Goal: Task Accomplishment & Management: Complete application form

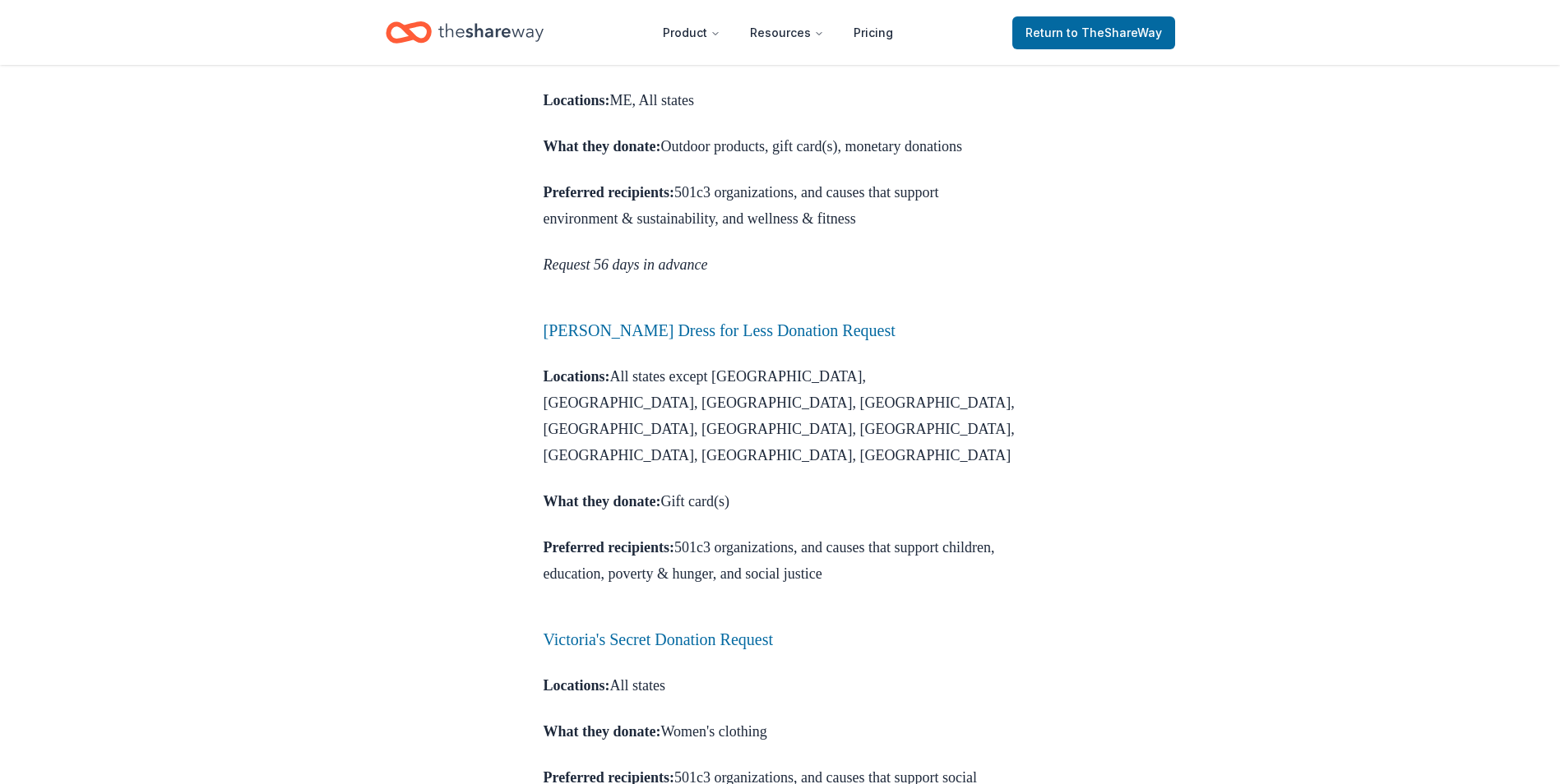
scroll to position [1726, 0]
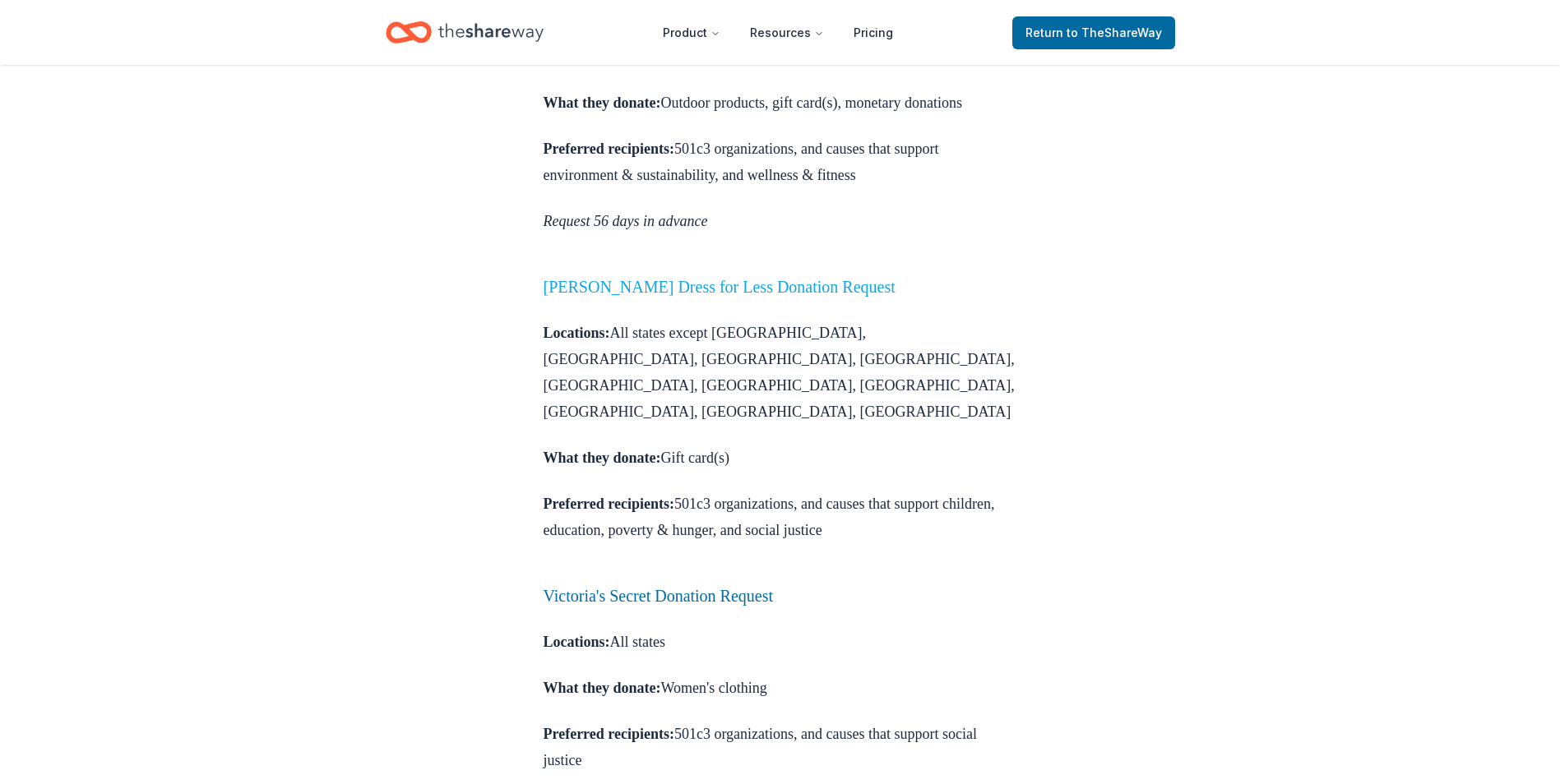
click at [657, 296] on link "Ross Dress for Less Donation Request" at bounding box center [720, 287] width 352 height 18
click at [645, 296] on link "Ross Dress for Less Donation Request" at bounding box center [720, 287] width 352 height 18
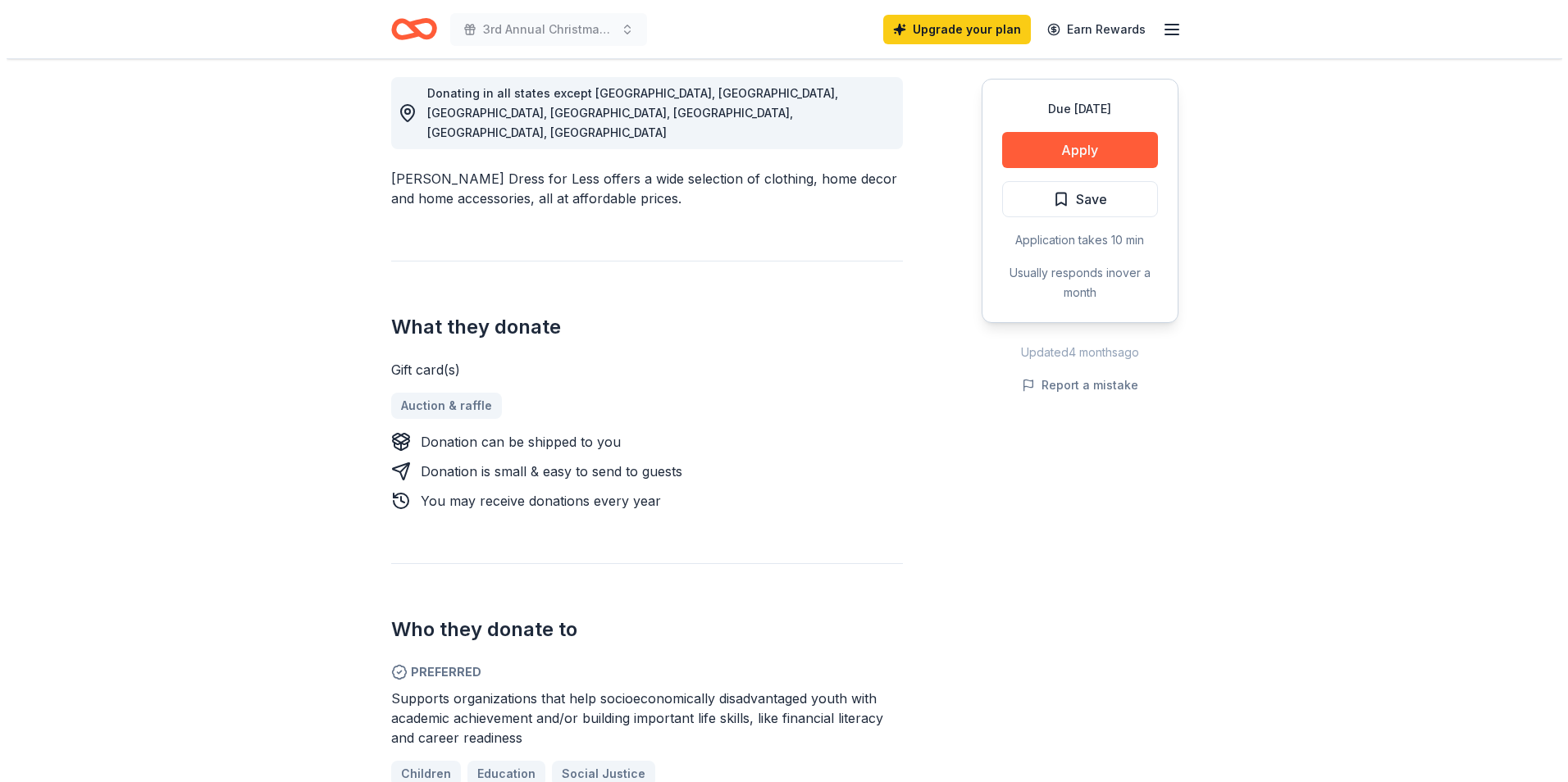
scroll to position [246, 0]
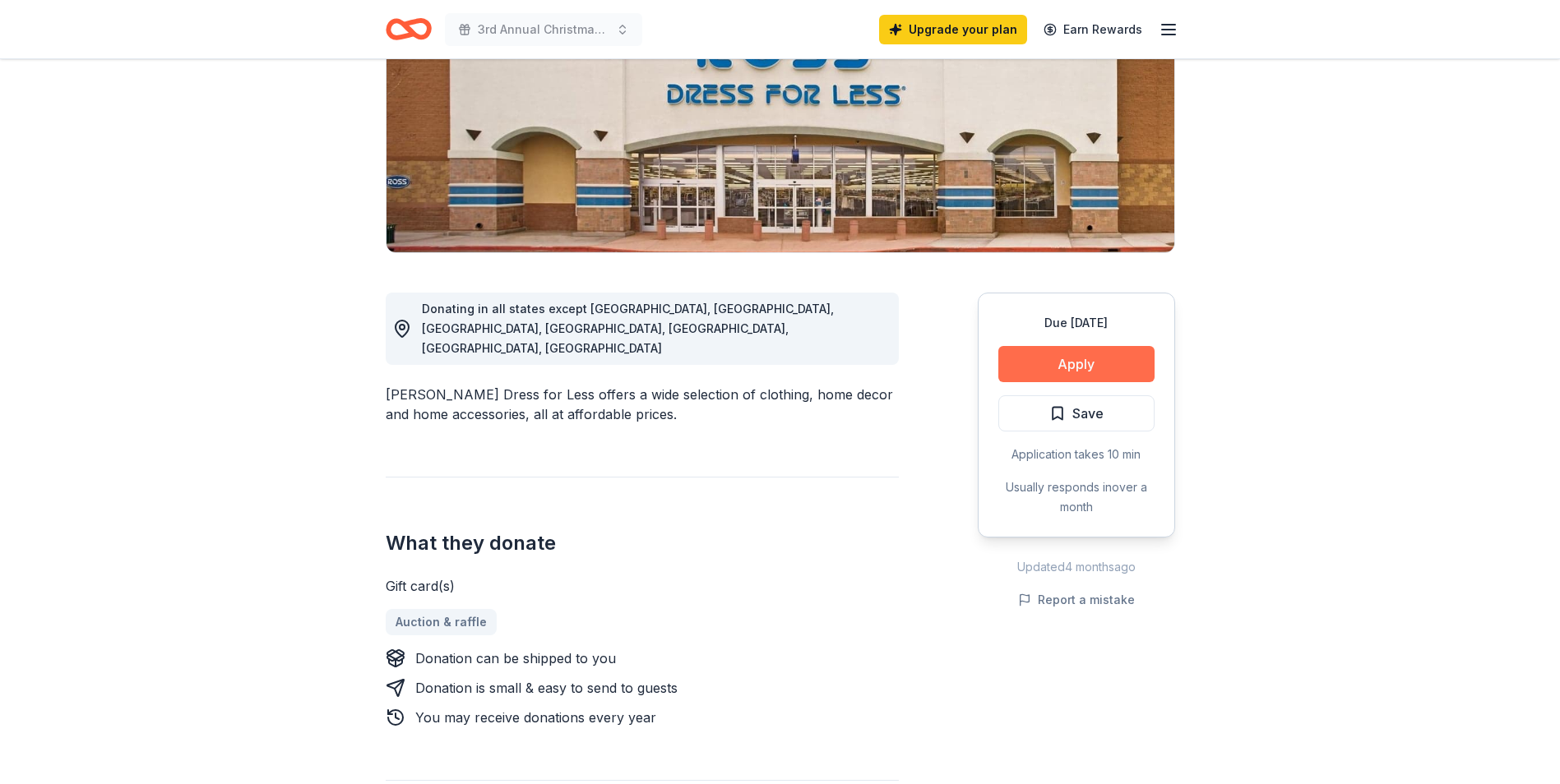
click at [1114, 364] on button "Apply" at bounding box center [1076, 364] width 157 height 36
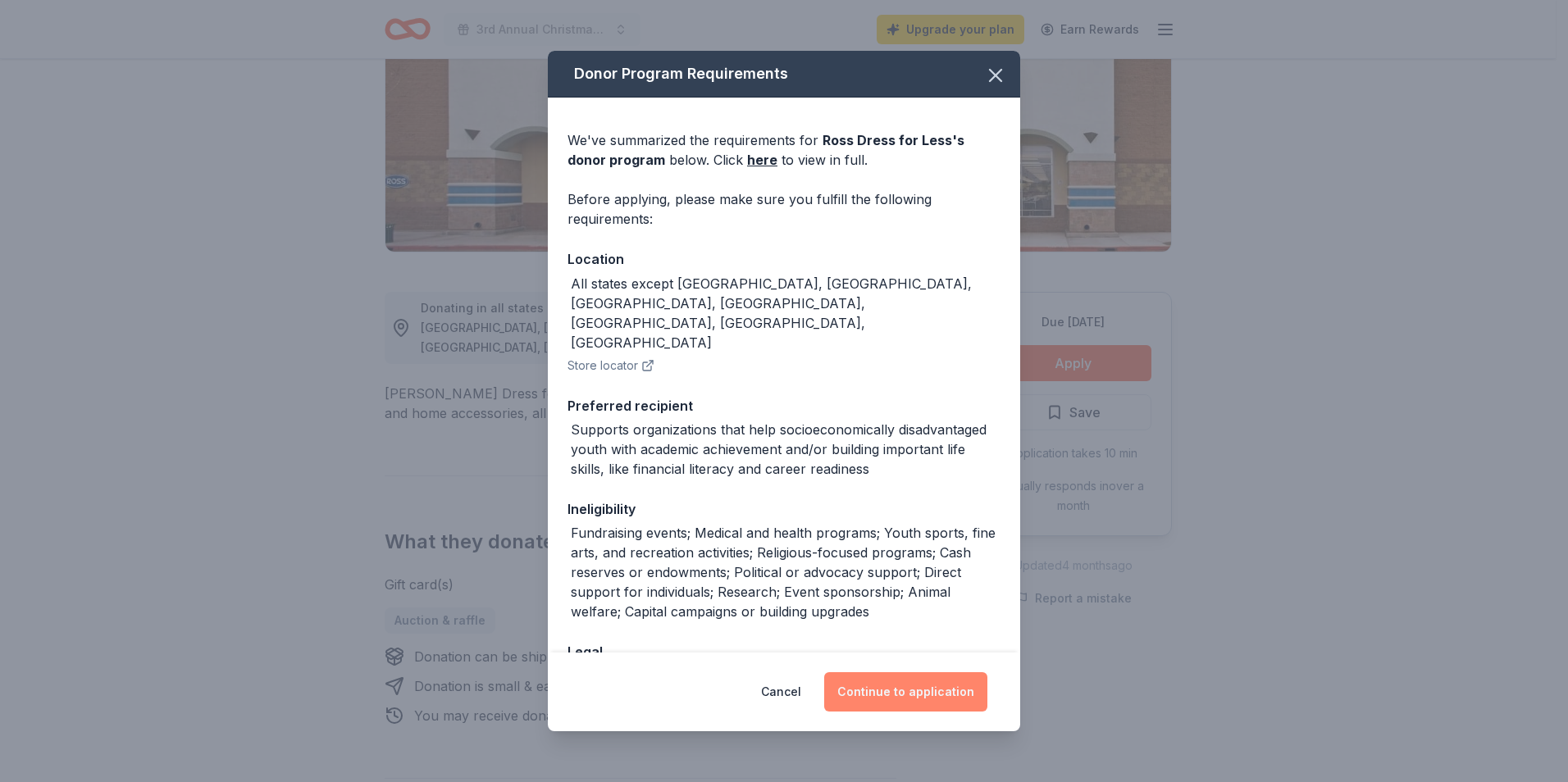
click at [906, 710] on button "Continue to application" at bounding box center [905, 692] width 163 height 40
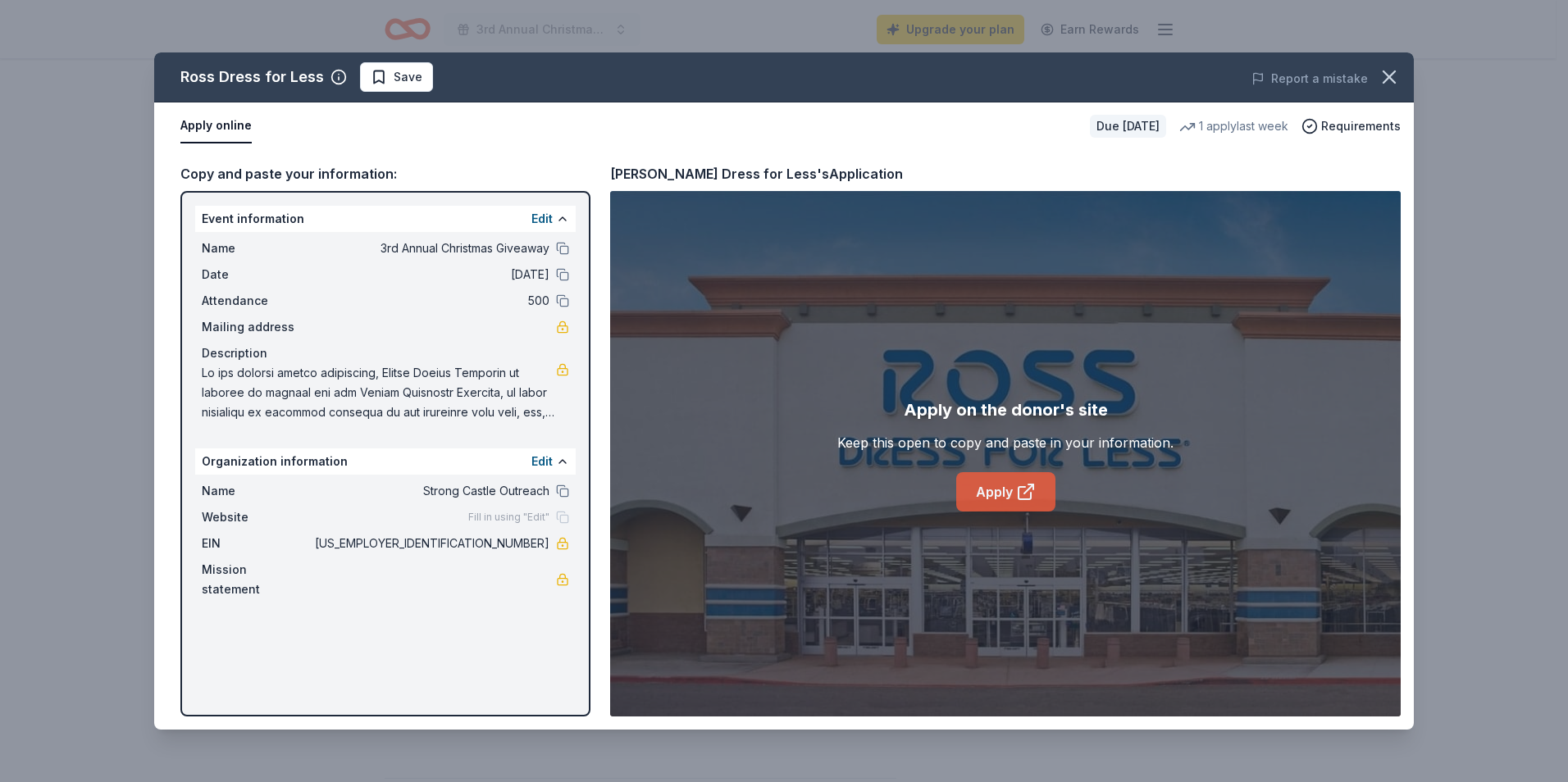
click at [1016, 493] on icon at bounding box center [1025, 492] width 19 height 19
